Goal: Entertainment & Leisure: Consume media (video, audio)

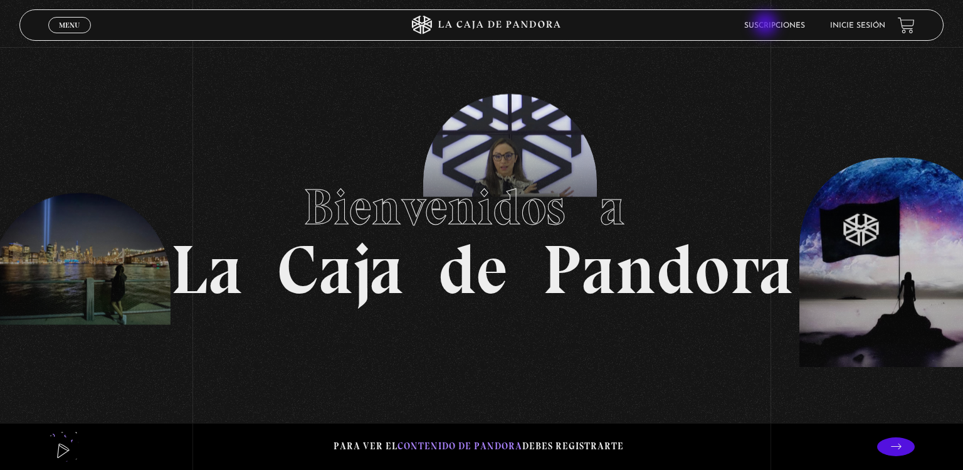
click at [767, 25] on link "Suscripciones" at bounding box center [774, 26] width 61 height 8
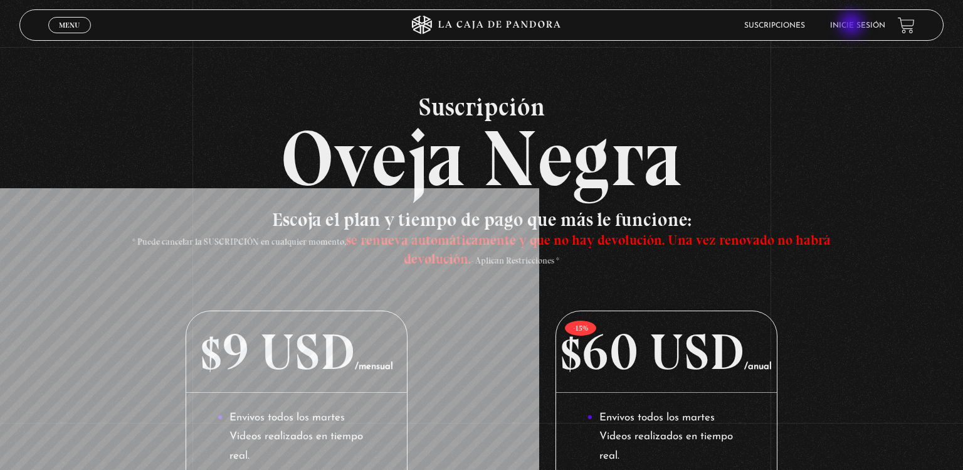
click at [853, 25] on link "Inicie sesión" at bounding box center [857, 26] width 55 height 8
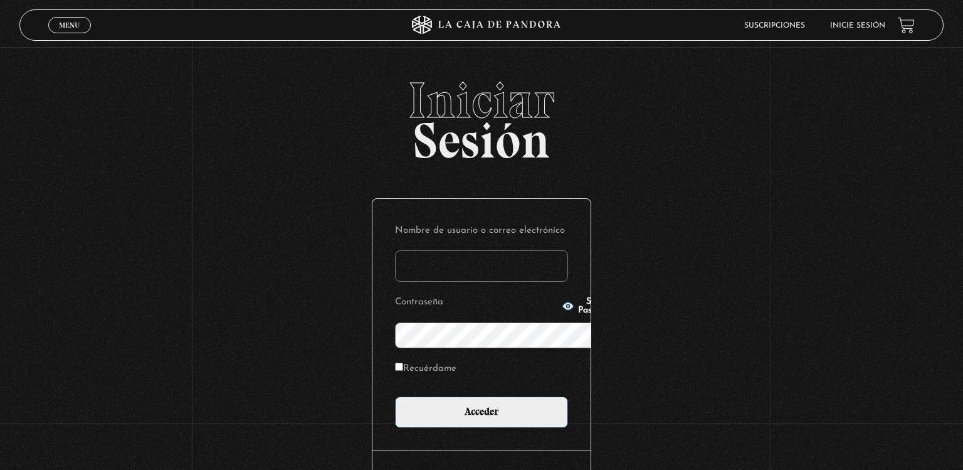
click at [853, 25] on link "Inicie sesión" at bounding box center [857, 26] width 55 height 8
click at [436, 250] on input "Nombre de usuario o correo electrónico" at bounding box center [481, 265] width 173 height 31
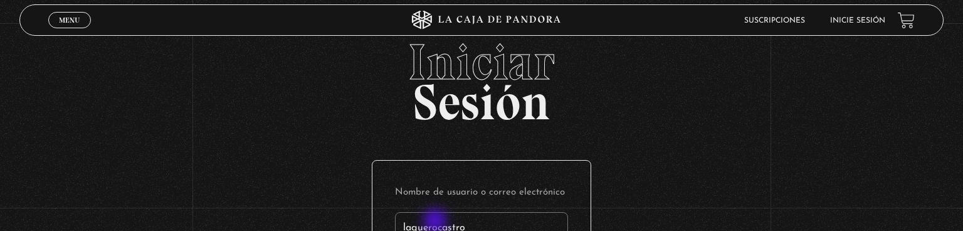
type input "laguerocastro"
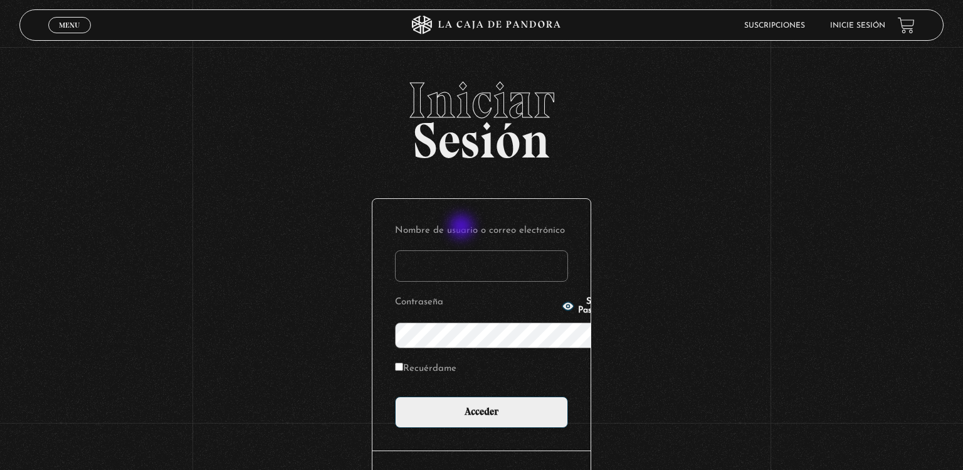
click at [463, 250] on input "Nombre de usuario o correo electrónico" at bounding box center [481, 265] width 173 height 31
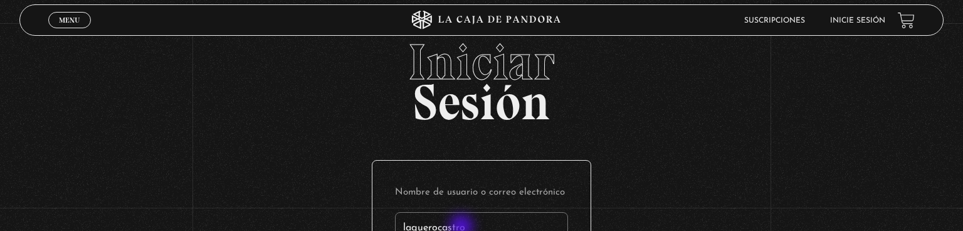
type input "laguerocastro"
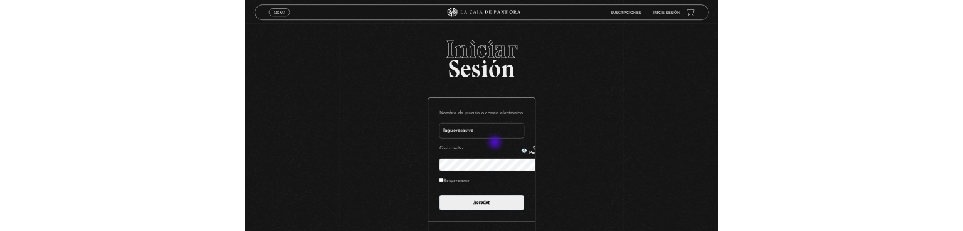
scroll to position [132, 0]
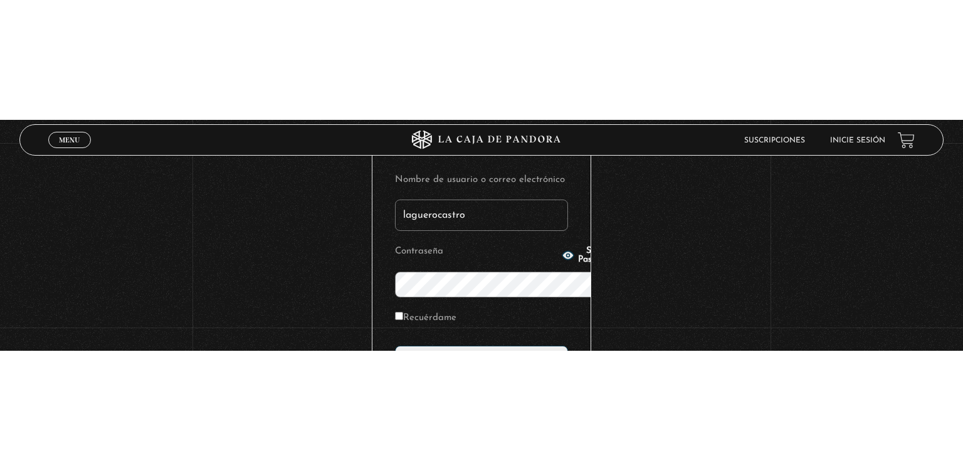
scroll to position [0, 0]
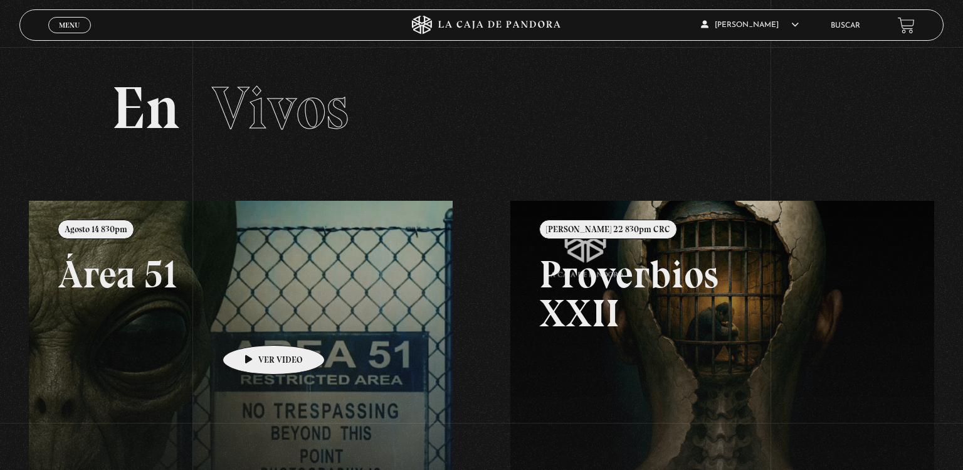
click at [254, 326] on link at bounding box center [510, 436] width 963 height 470
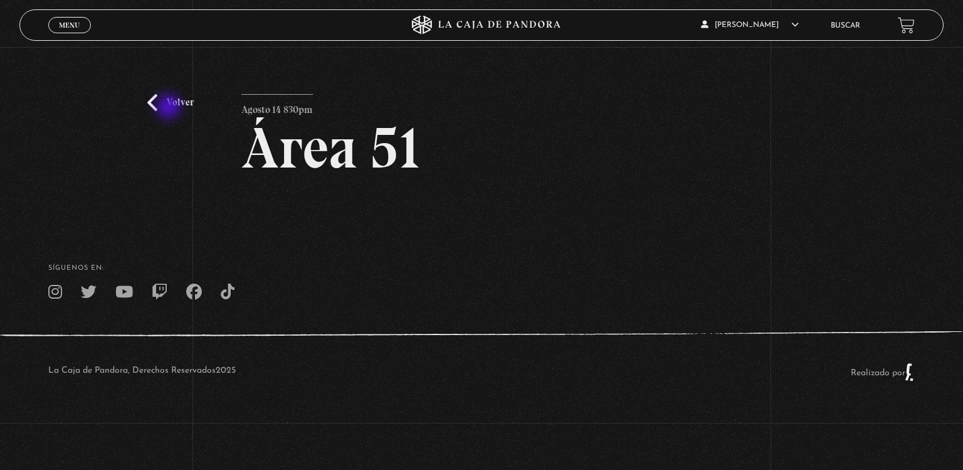
click at [170, 108] on link "Volver" at bounding box center [170, 102] width 46 height 17
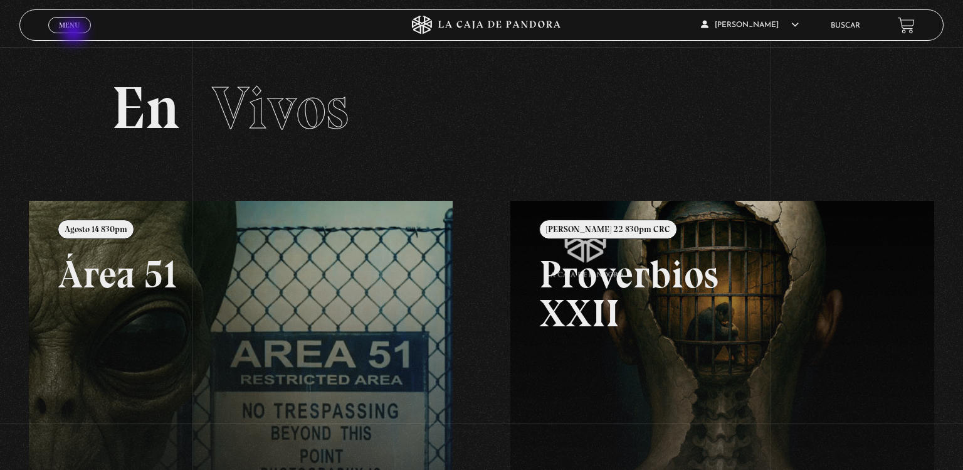
click at [75, 33] on div "Menu Cerrar" at bounding box center [192, 25] width 289 height 30
click at [67, 31] on link "Menu Cerrar" at bounding box center [69, 25] width 43 height 16
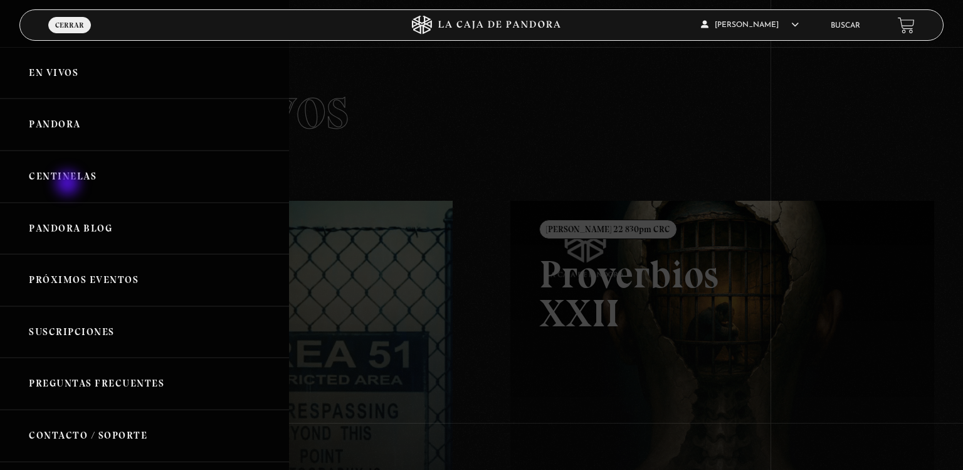
click at [69, 184] on link "Centinelas" at bounding box center [144, 177] width 289 height 52
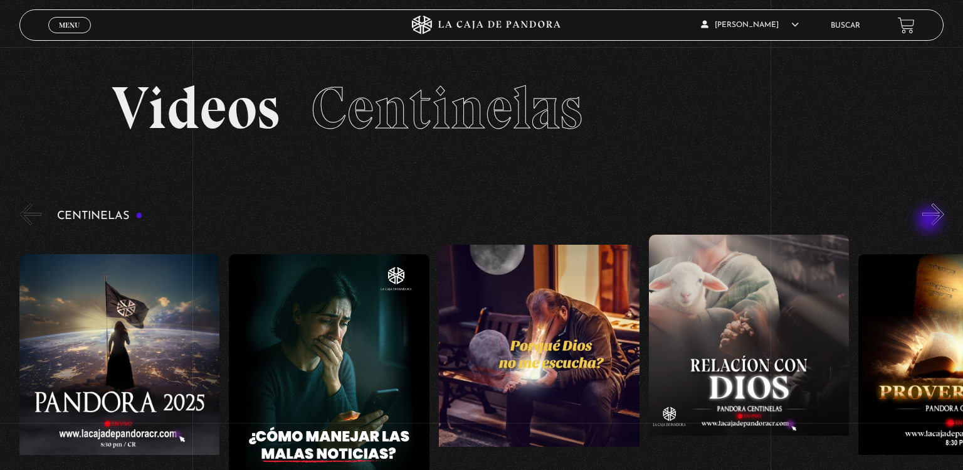
click at [931, 221] on button "»" at bounding box center [933, 214] width 22 height 22
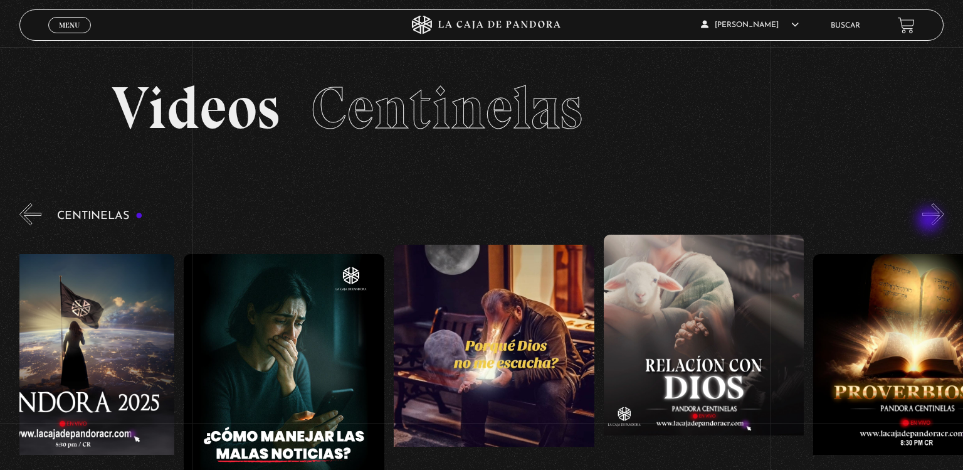
click at [931, 221] on button "»" at bounding box center [933, 214] width 22 height 22
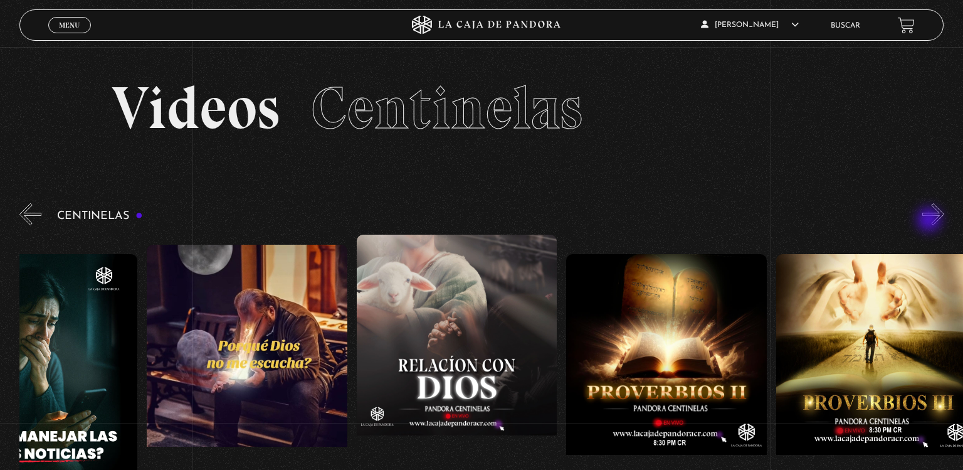
click at [931, 221] on button "»" at bounding box center [933, 214] width 22 height 22
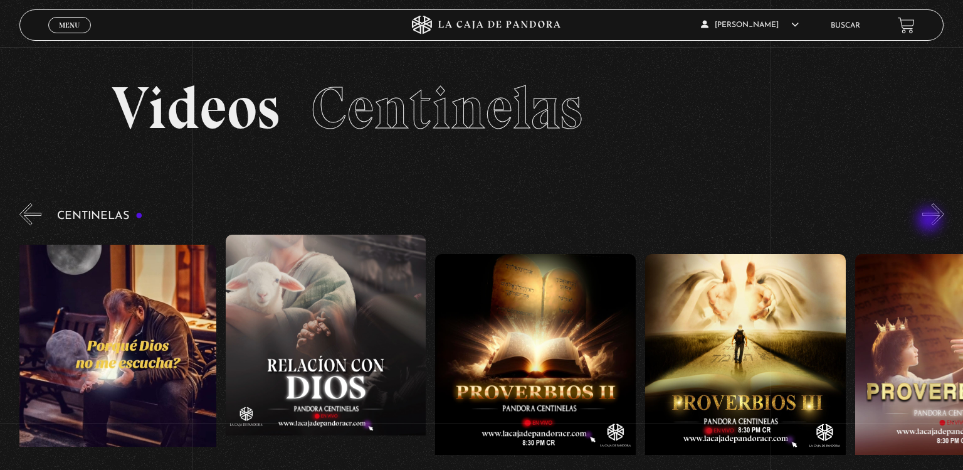
click at [931, 221] on button "»" at bounding box center [933, 214] width 22 height 22
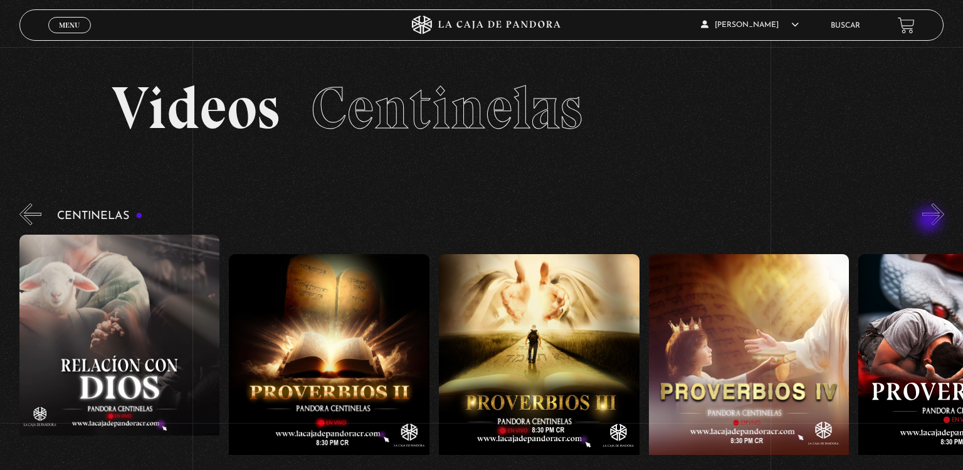
scroll to position [0, 630]
click at [931, 221] on button "»" at bounding box center [933, 214] width 22 height 22
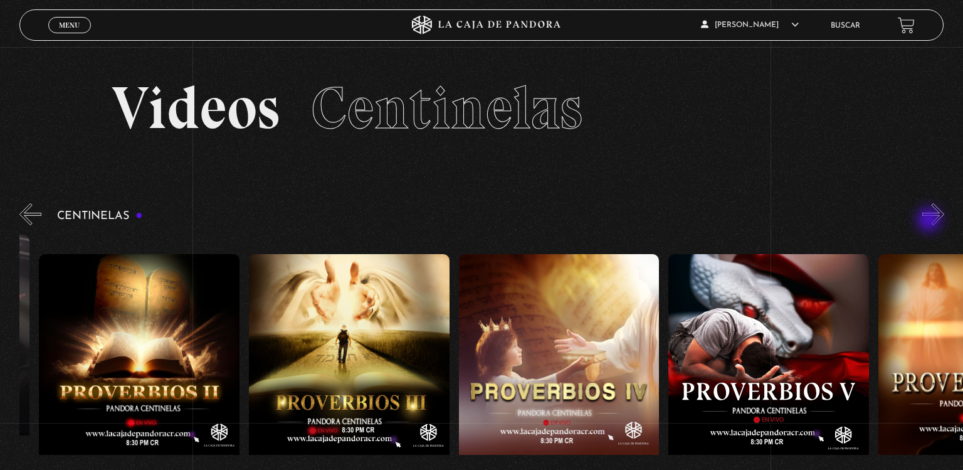
click at [931, 221] on button "»" at bounding box center [933, 214] width 22 height 22
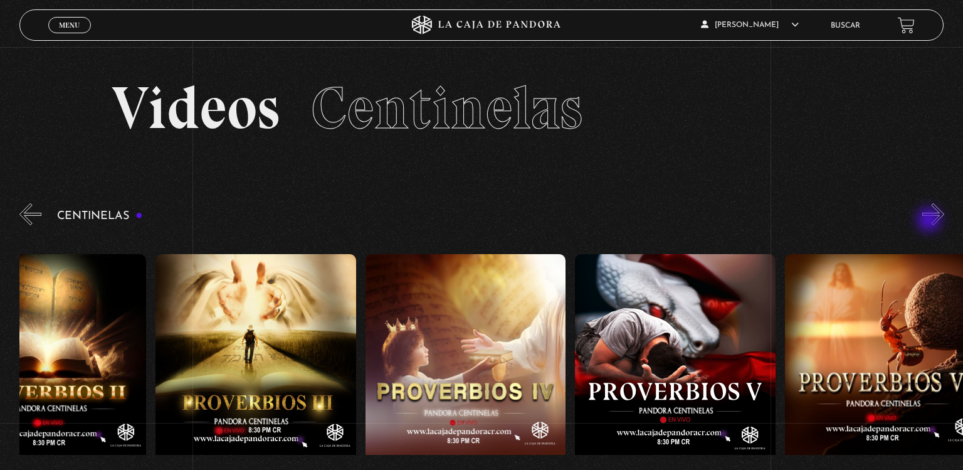
click at [931, 221] on button "»" at bounding box center [933, 214] width 22 height 22
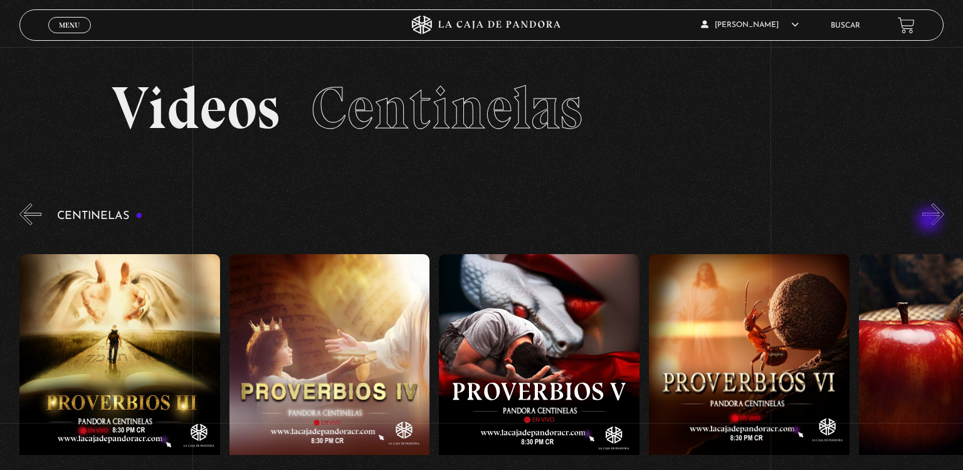
click at [931, 221] on button "»" at bounding box center [933, 214] width 22 height 22
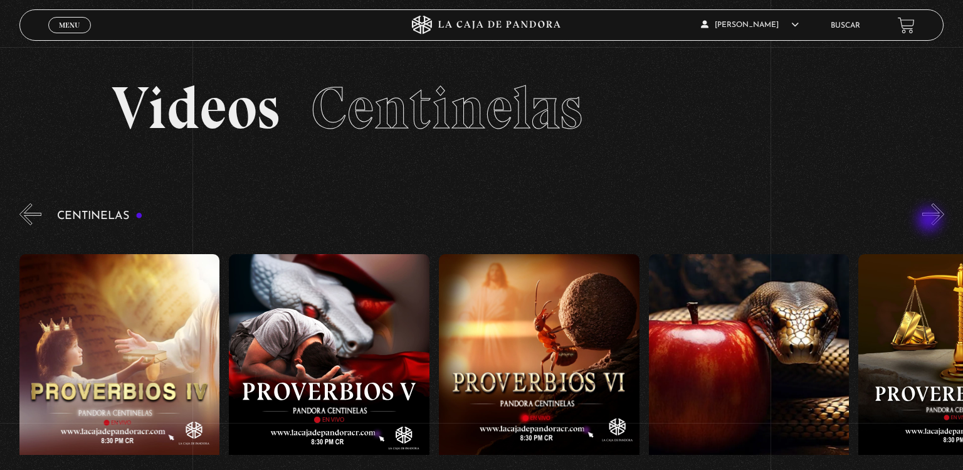
click at [931, 221] on button "»" at bounding box center [933, 214] width 22 height 22
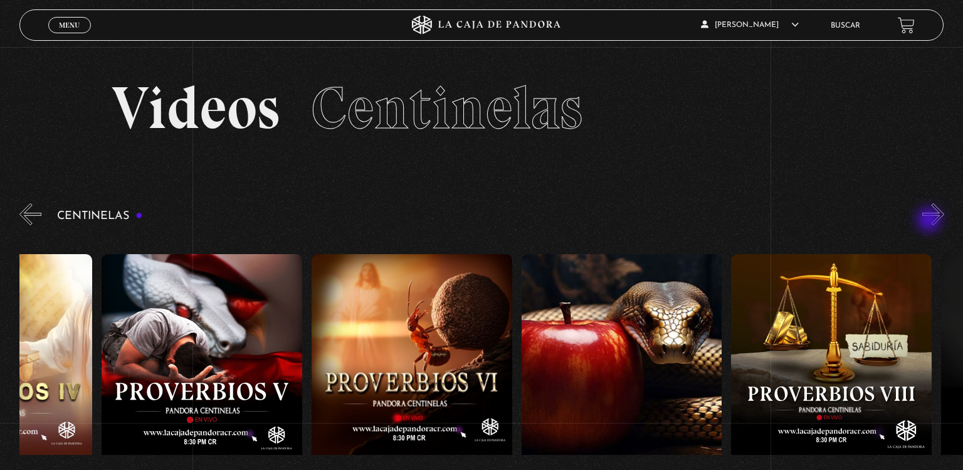
click at [931, 221] on button "»" at bounding box center [933, 214] width 22 height 22
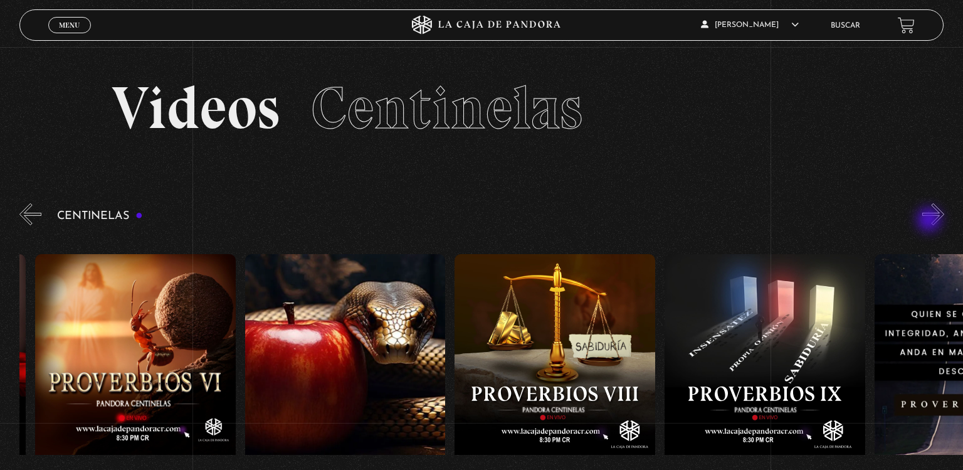
click at [931, 221] on button "»" at bounding box center [933, 214] width 22 height 22
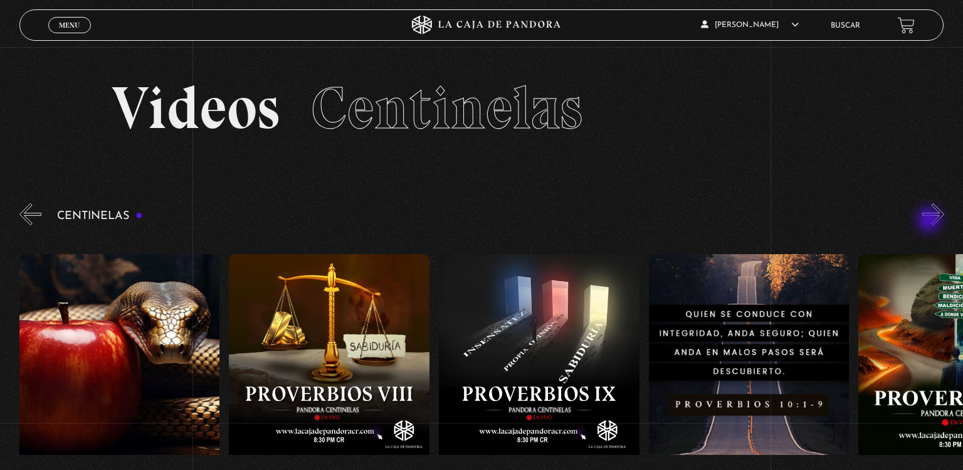
click at [931, 221] on button "»" at bounding box center [933, 214] width 22 height 22
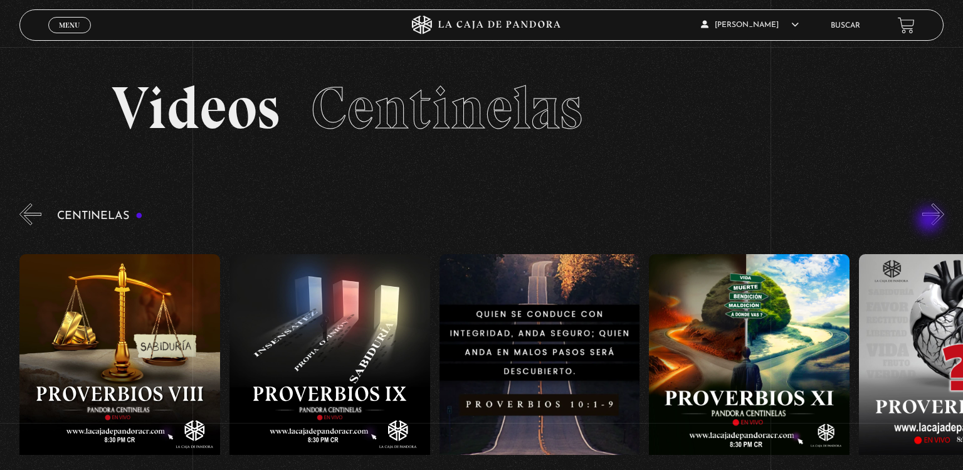
scroll to position [0, 2098]
click at [931, 221] on button "»" at bounding box center [933, 214] width 22 height 22
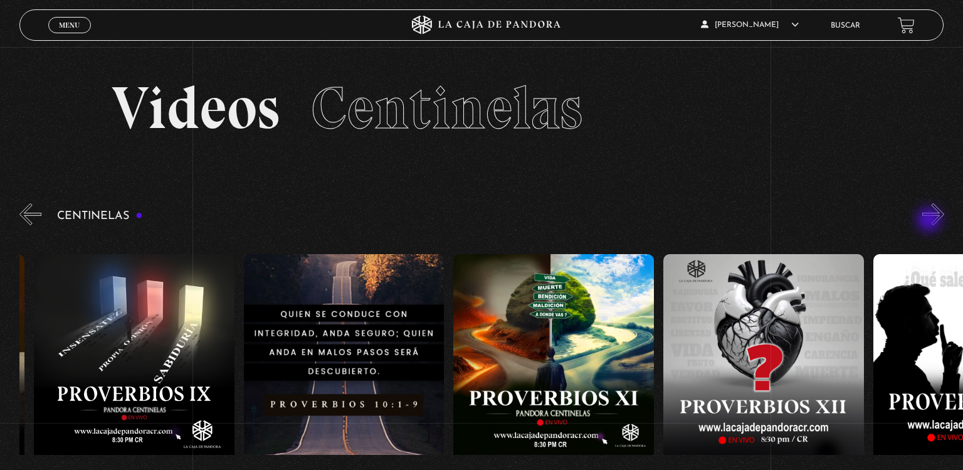
click at [931, 221] on button "»" at bounding box center [933, 214] width 22 height 22
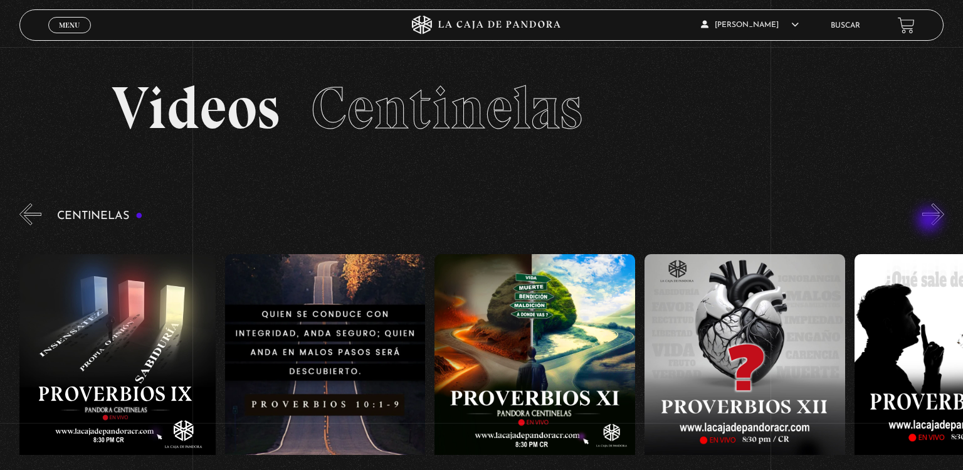
click at [931, 221] on button "»" at bounding box center [933, 214] width 22 height 22
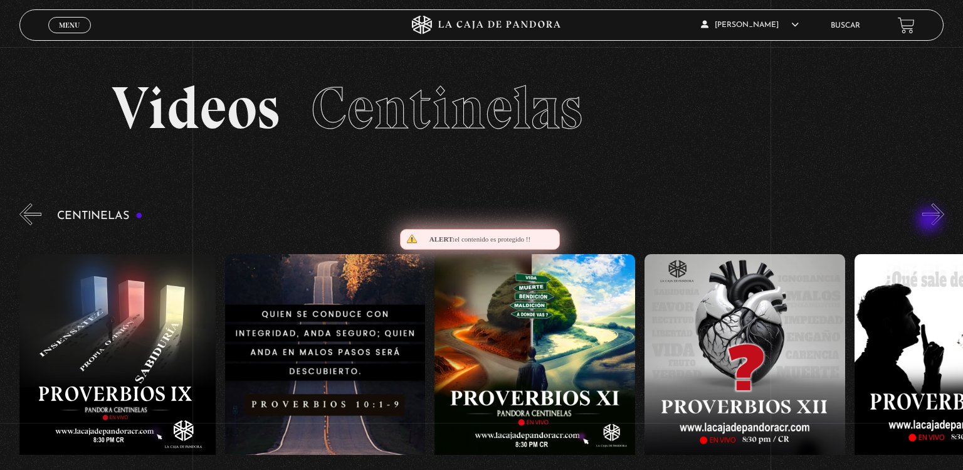
click at [931, 221] on button "»" at bounding box center [933, 214] width 22 height 22
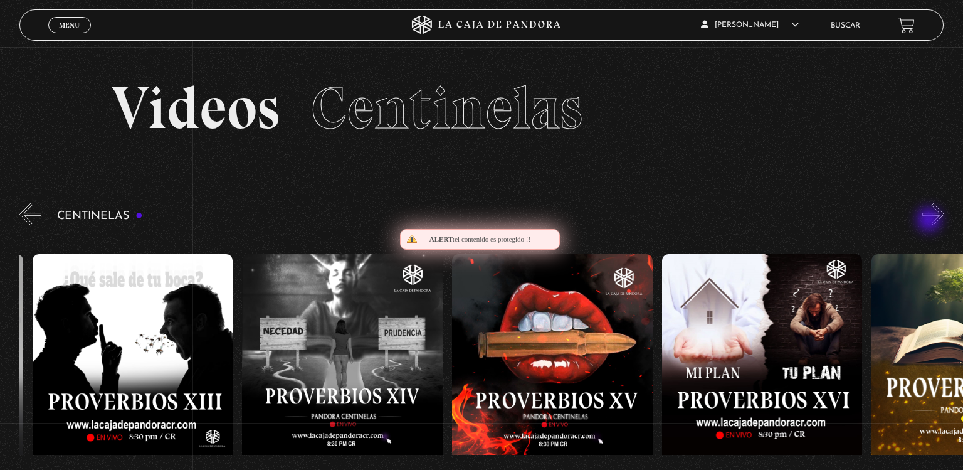
click at [931, 221] on button "»" at bounding box center [933, 214] width 22 height 22
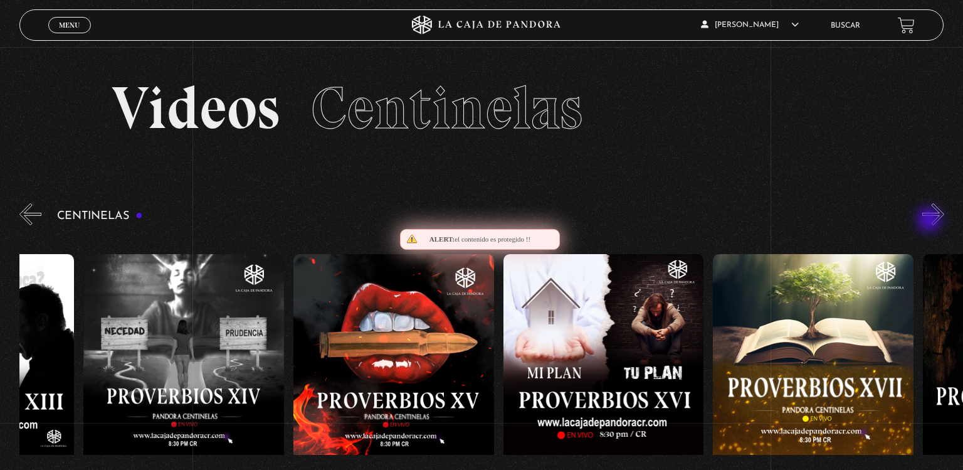
click at [931, 221] on button "»" at bounding box center [933, 214] width 22 height 22
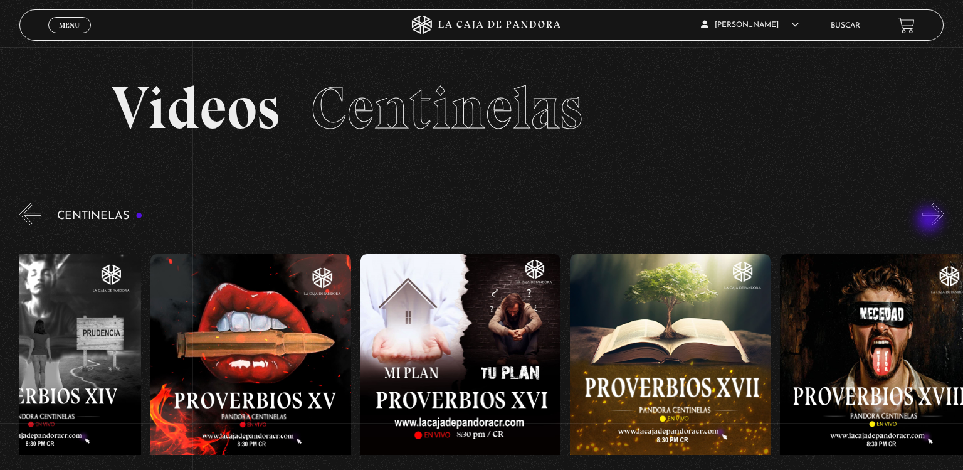
click at [931, 221] on button "»" at bounding box center [933, 214] width 22 height 22
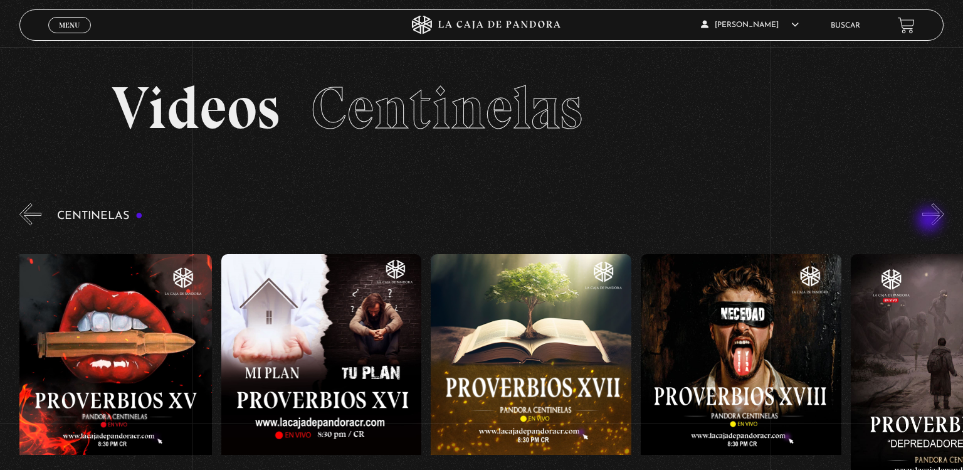
click at [931, 221] on button "»" at bounding box center [933, 214] width 22 height 22
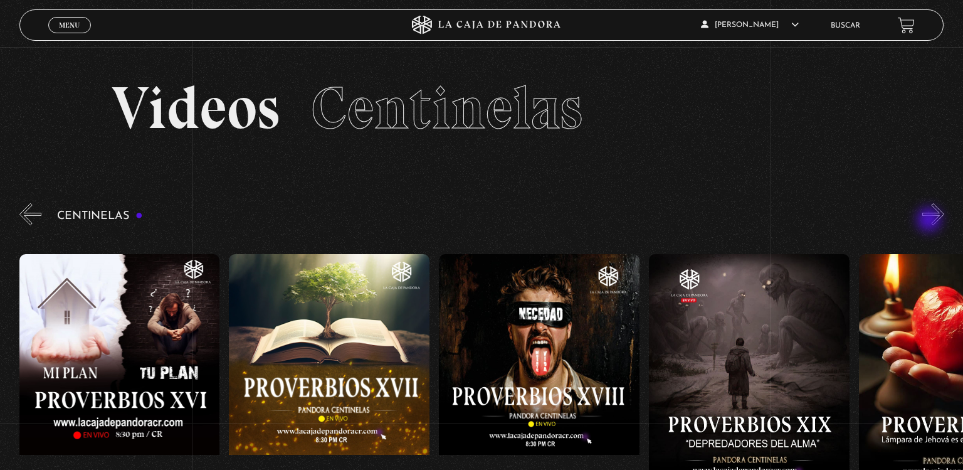
click at [931, 221] on button "»" at bounding box center [933, 214] width 22 height 22
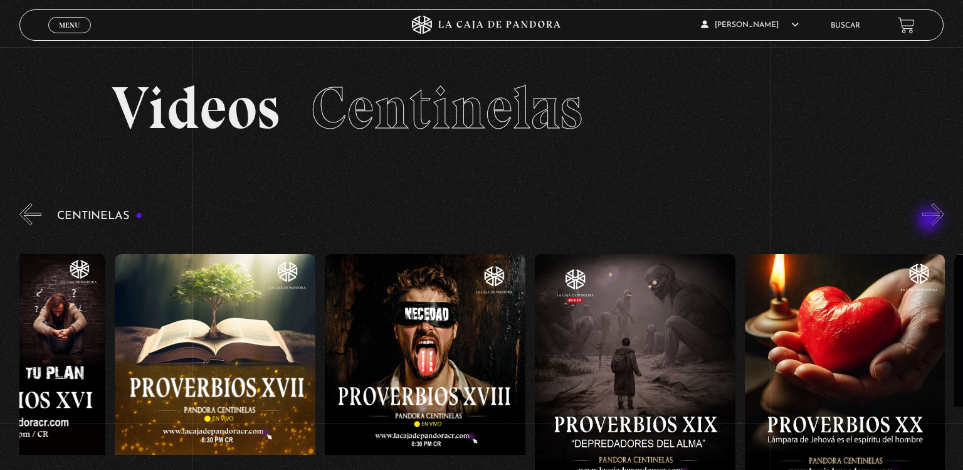
click at [931, 221] on button "»" at bounding box center [933, 214] width 22 height 22
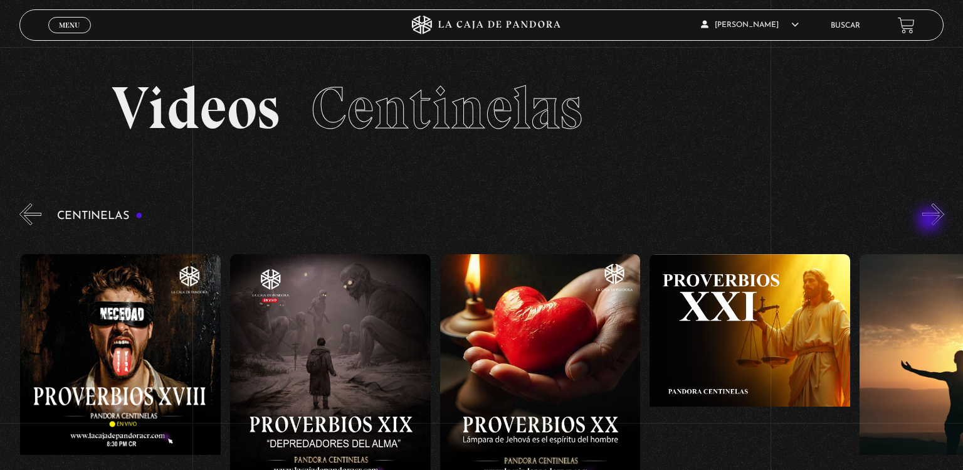
click at [931, 221] on button "»" at bounding box center [933, 214] width 22 height 22
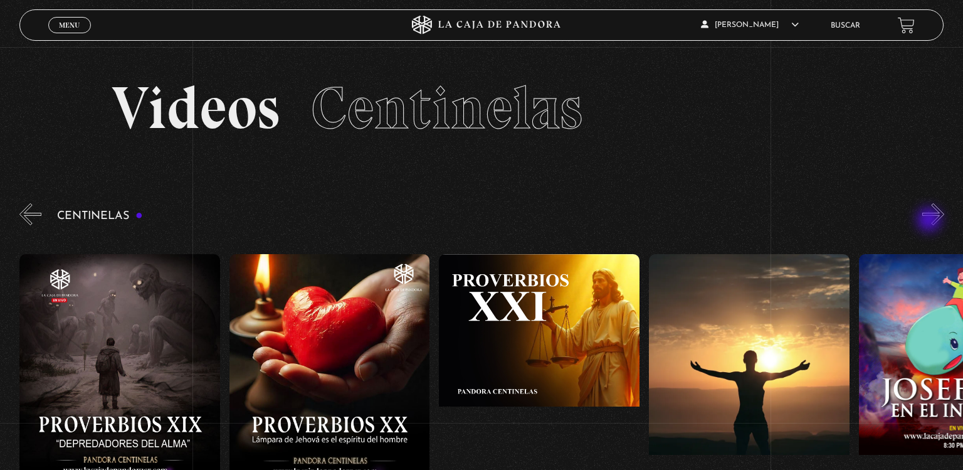
click at [931, 221] on button "»" at bounding box center [933, 214] width 22 height 22
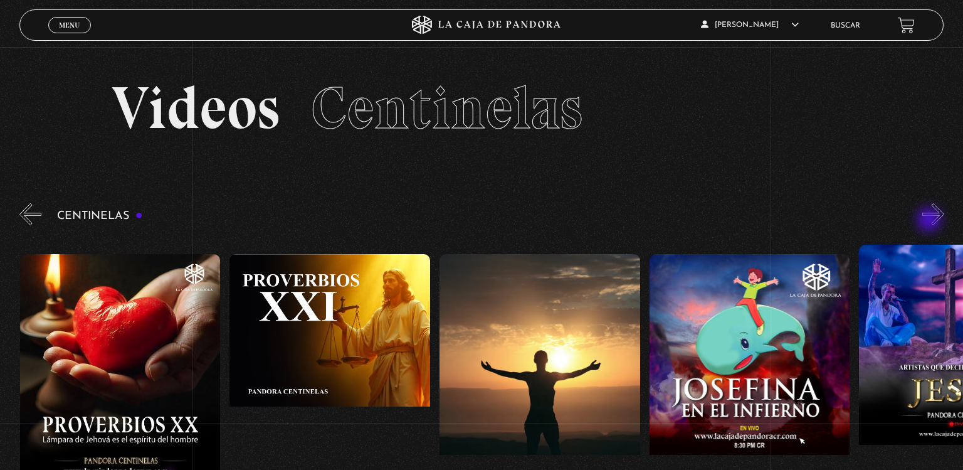
click at [931, 221] on button "»" at bounding box center [933, 214] width 22 height 22
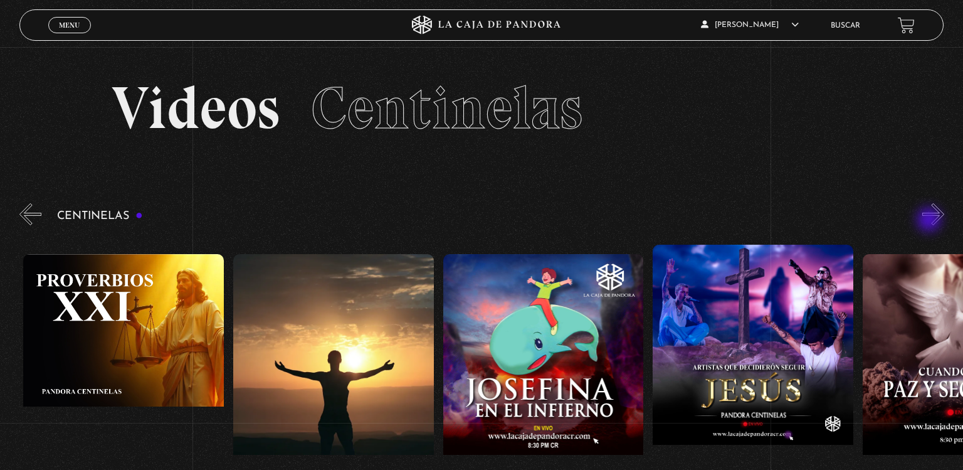
scroll to position [0, 4826]
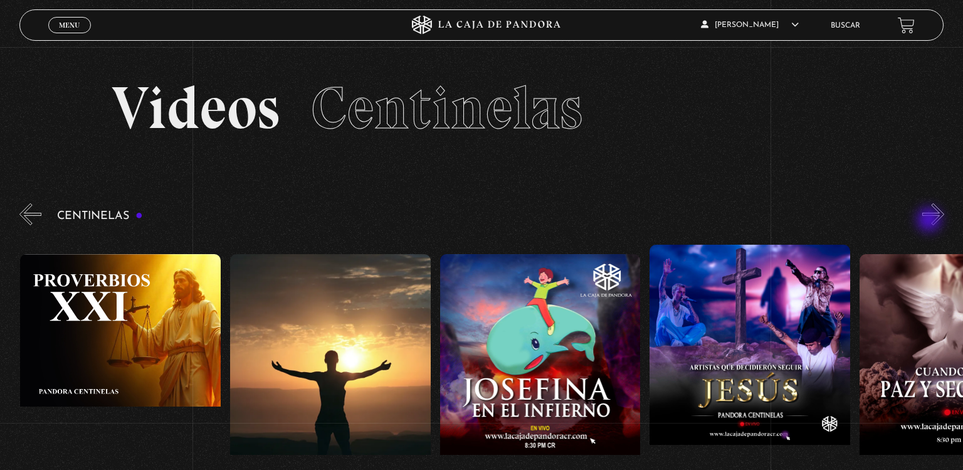
click at [931, 221] on button "»" at bounding box center [933, 214] width 22 height 22
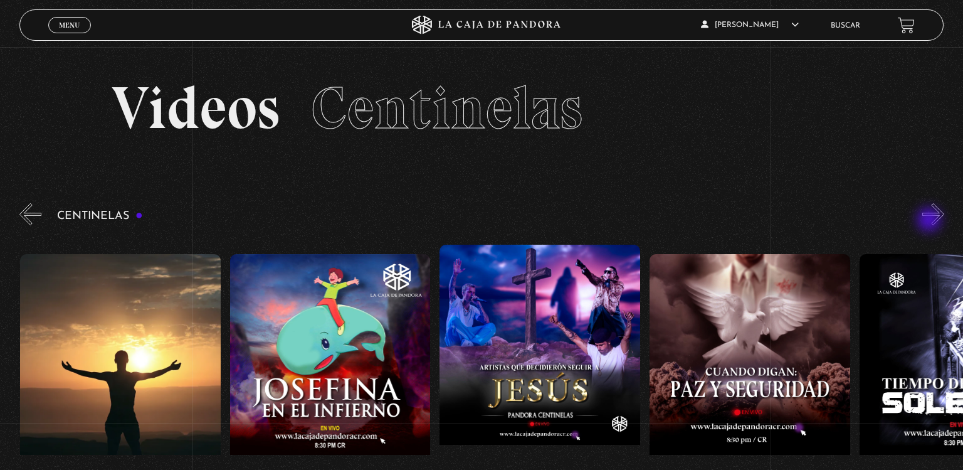
scroll to position [0, 5037]
click at [931, 221] on button "»" at bounding box center [933, 214] width 22 height 22
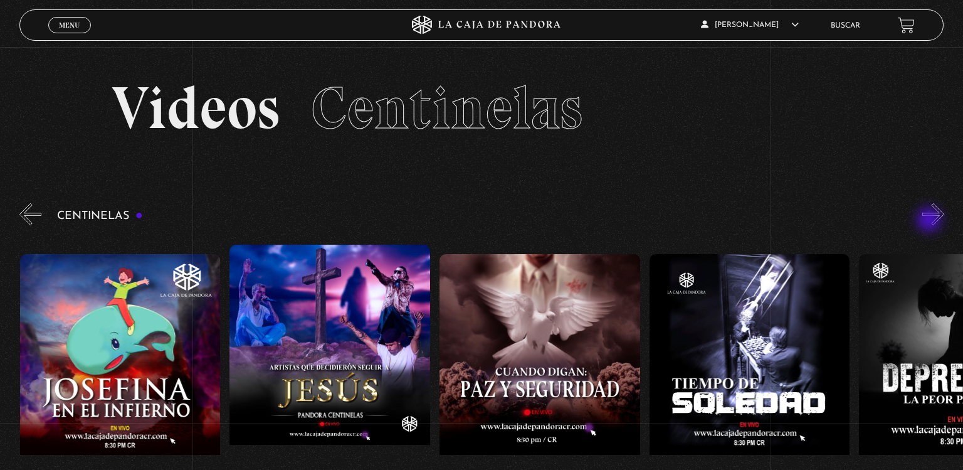
scroll to position [0, 5246]
click at [931, 221] on button "»" at bounding box center [933, 214] width 22 height 22
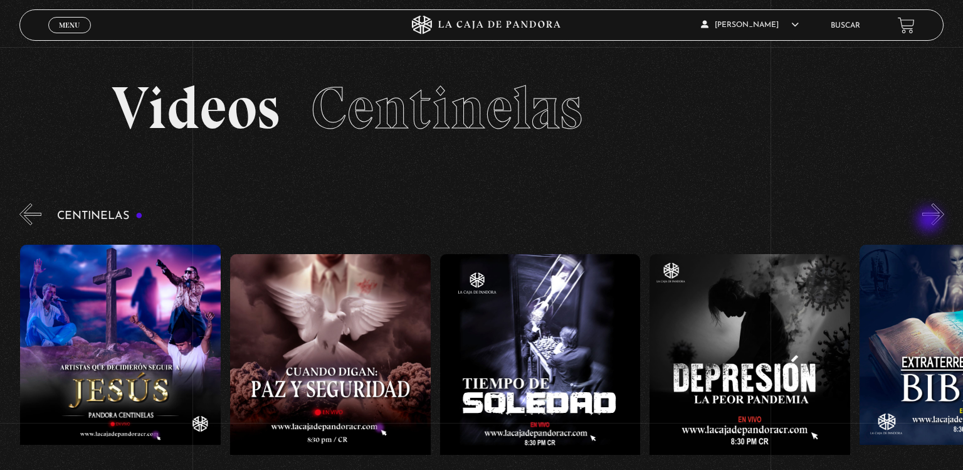
scroll to position [0, 5456]
click at [746, 333] on figure at bounding box center [750, 367] width 201 height 226
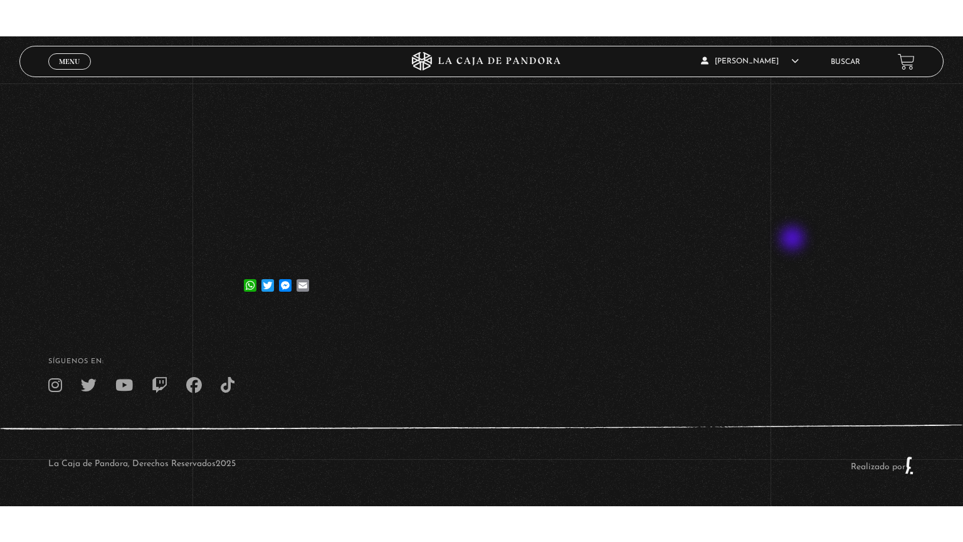
scroll to position [246, 0]
